Goal: Task Accomplishment & Management: Complete application form

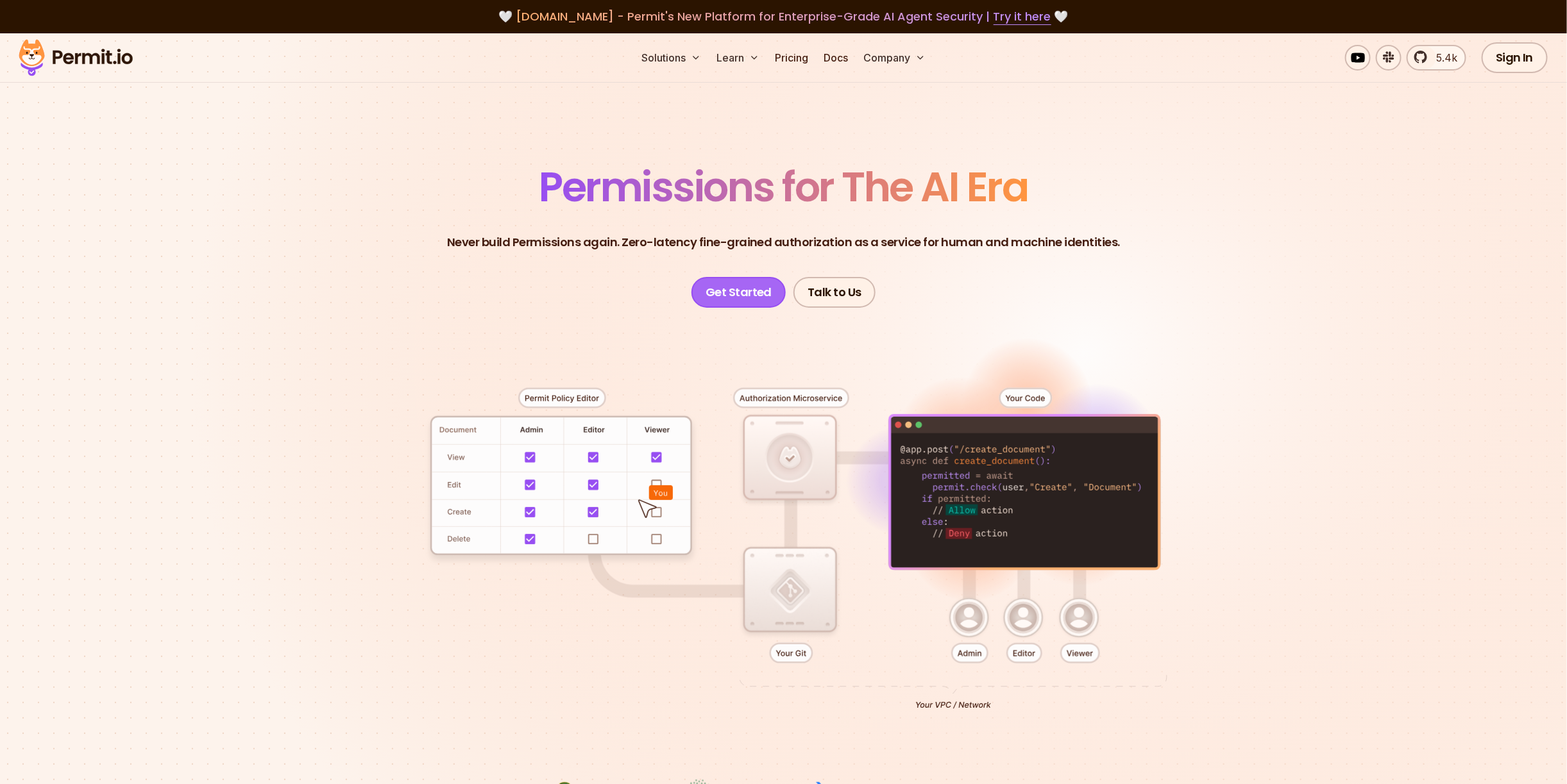
click at [744, 301] on link "Get Started" at bounding box center [738, 292] width 95 height 31
